Goal: Transaction & Acquisition: Purchase product/service

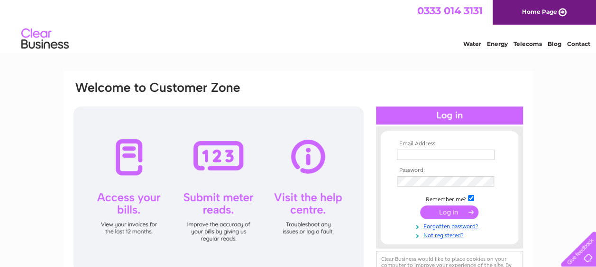
type input "[EMAIL_ADDRESS][DOMAIN_NAME]"
click at [460, 212] on input "submit" at bounding box center [449, 212] width 58 height 13
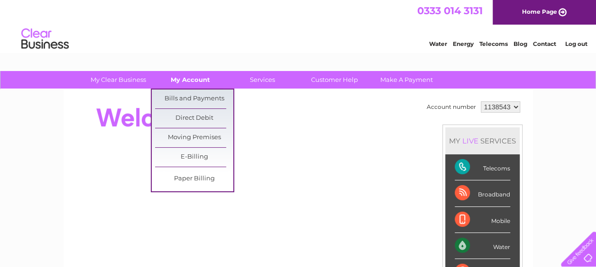
click at [205, 74] on link "My Account" at bounding box center [190, 80] width 78 height 18
click at [198, 97] on link "Bills and Payments" at bounding box center [194, 99] width 78 height 19
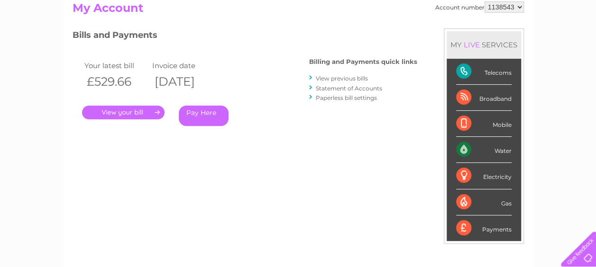
scroll to position [120, 0]
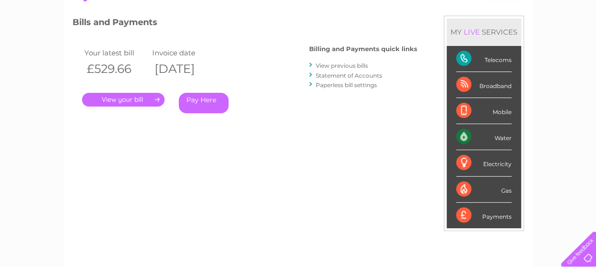
click at [205, 101] on link "Pay Here" at bounding box center [204, 103] width 50 height 20
click at [138, 96] on link "." at bounding box center [123, 99] width 82 height 14
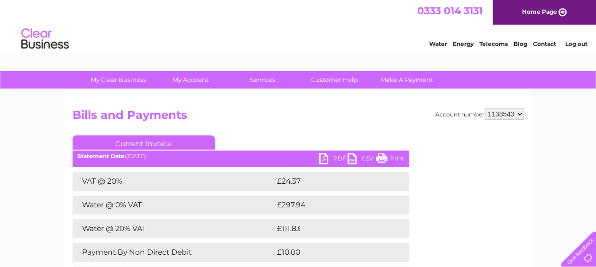
click at [322, 158] on link "PDF" at bounding box center [333, 160] width 28 height 14
click at [347, 109] on h2 "Bills and Payments" at bounding box center [298, 118] width 451 height 18
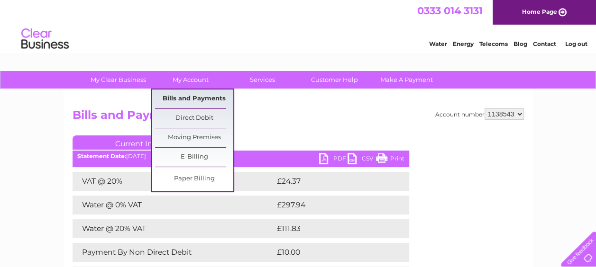
click at [190, 97] on link "Bills and Payments" at bounding box center [194, 99] width 78 height 19
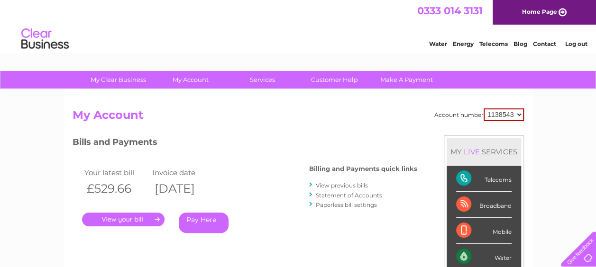
click at [349, 183] on link "View previous bills" at bounding box center [342, 185] width 52 height 7
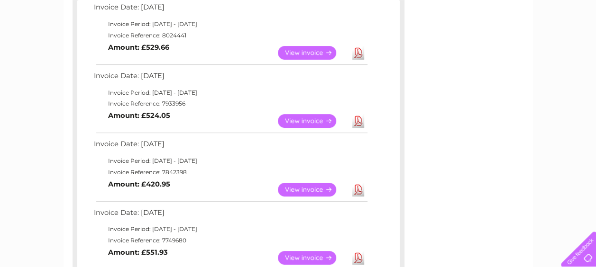
scroll to position [209, 0]
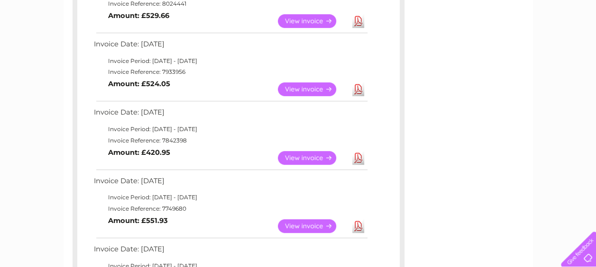
click at [355, 85] on link "Download" at bounding box center [358, 89] width 12 height 14
click at [485, 120] on div "Account number 1138543 Previous Invoices Download or view any of your previous …" at bounding box center [297, 221] width 469 height 680
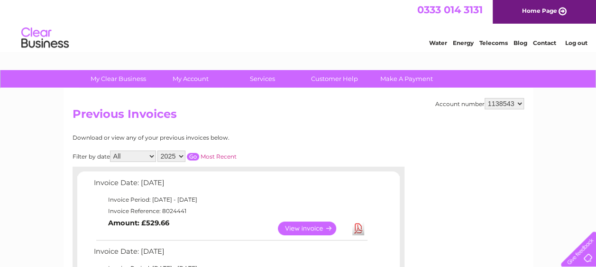
scroll to position [0, 0]
